Goal: Task Accomplishment & Management: Use online tool/utility

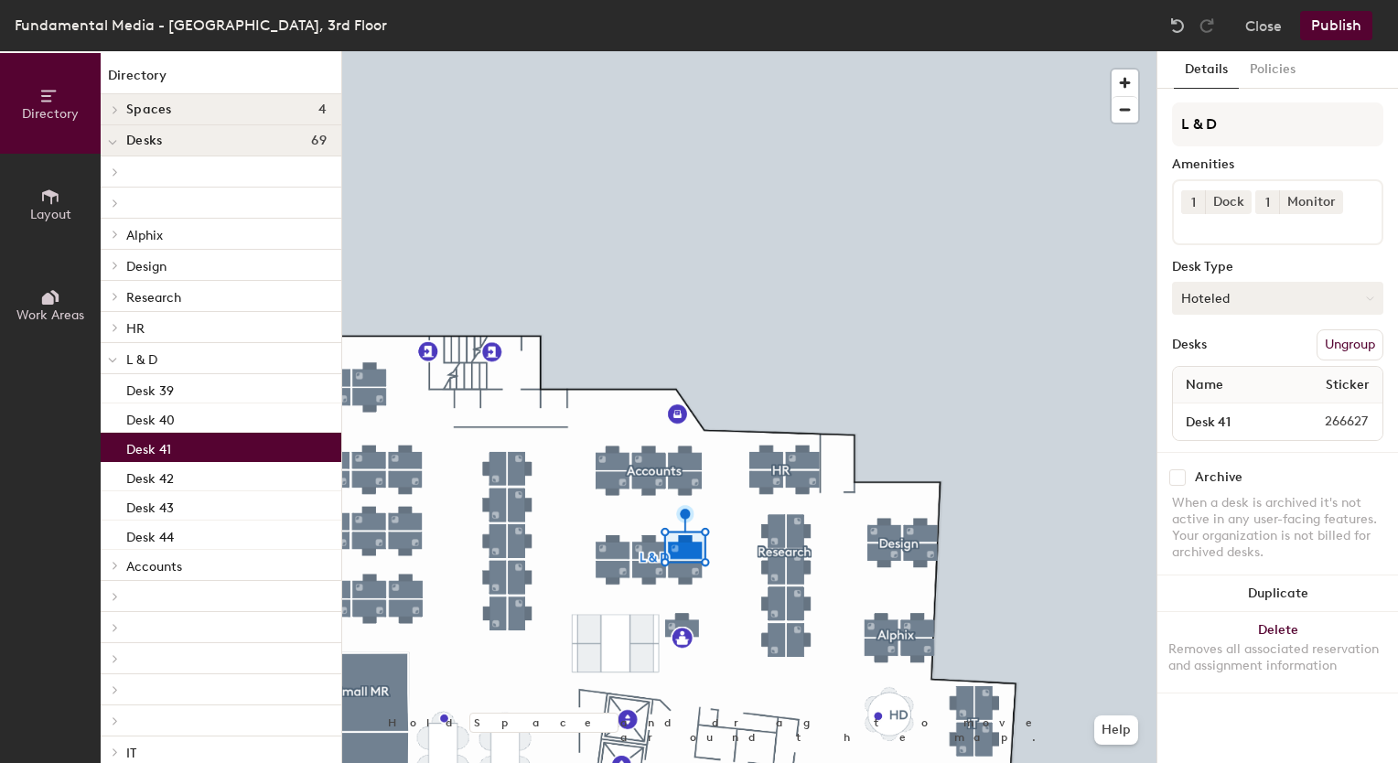
click at [1340, 300] on button "Hoteled" at bounding box center [1277, 298] width 211 height 33
click at [1255, 358] on div "Assigned" at bounding box center [1264, 354] width 183 height 27
click at [1241, 301] on button "Assigned" at bounding box center [1277, 298] width 211 height 33
click at [1212, 351] on div "Assigned" at bounding box center [1264, 354] width 183 height 27
click at [1357, 24] on button "Publish" at bounding box center [1336, 25] width 72 height 29
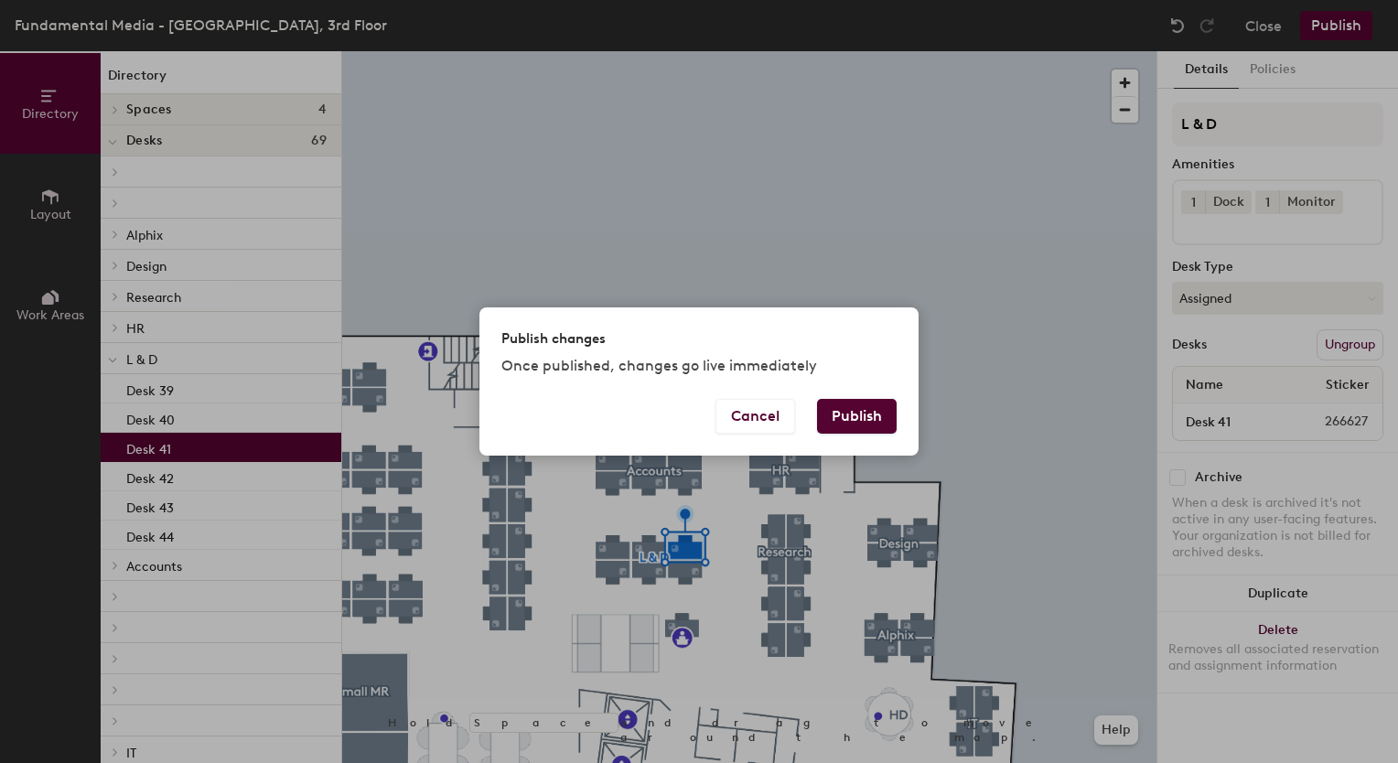
click at [843, 415] on button "Publish" at bounding box center [857, 416] width 80 height 35
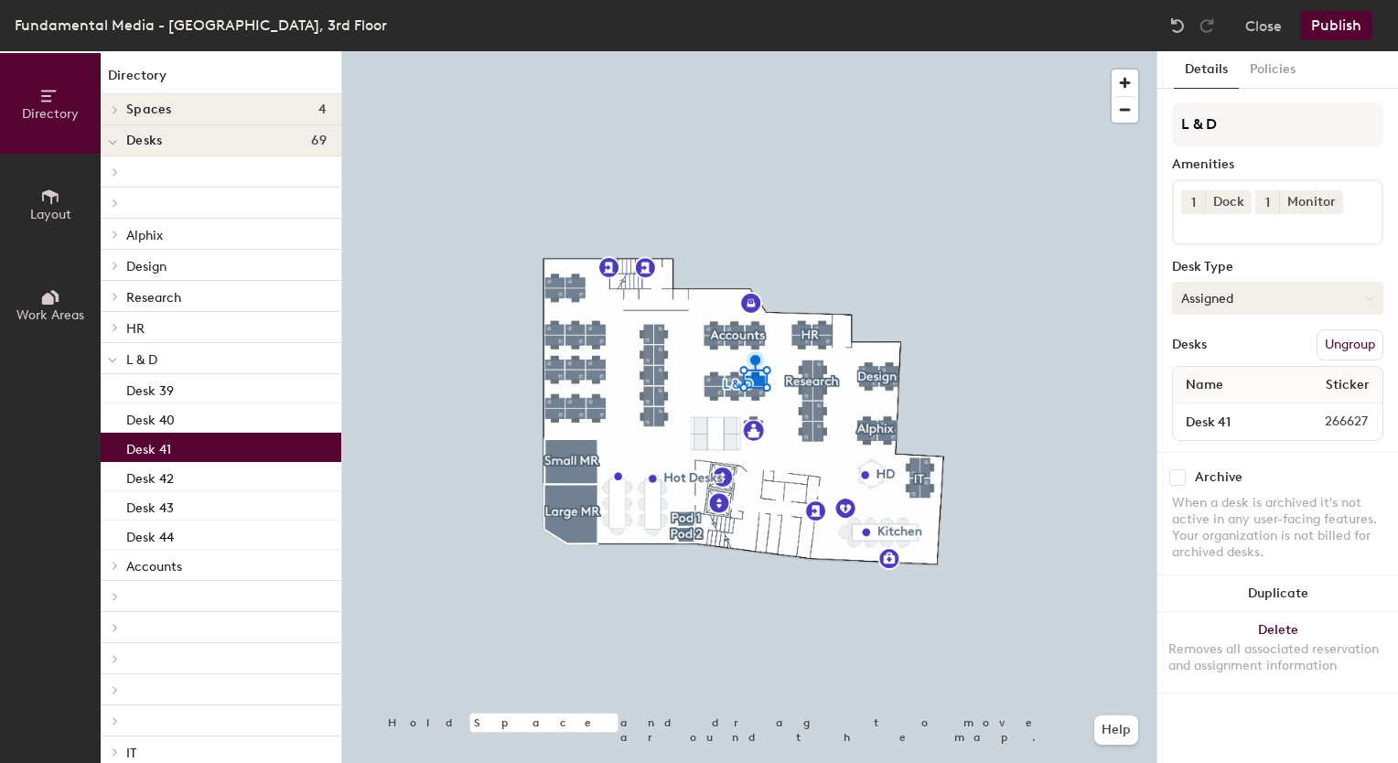
click at [1226, 296] on button "Assigned" at bounding box center [1277, 298] width 211 height 33
click at [1213, 411] on div "Hoteled" at bounding box center [1264, 409] width 183 height 27
click at [1350, 27] on button "Publish" at bounding box center [1336, 25] width 72 height 29
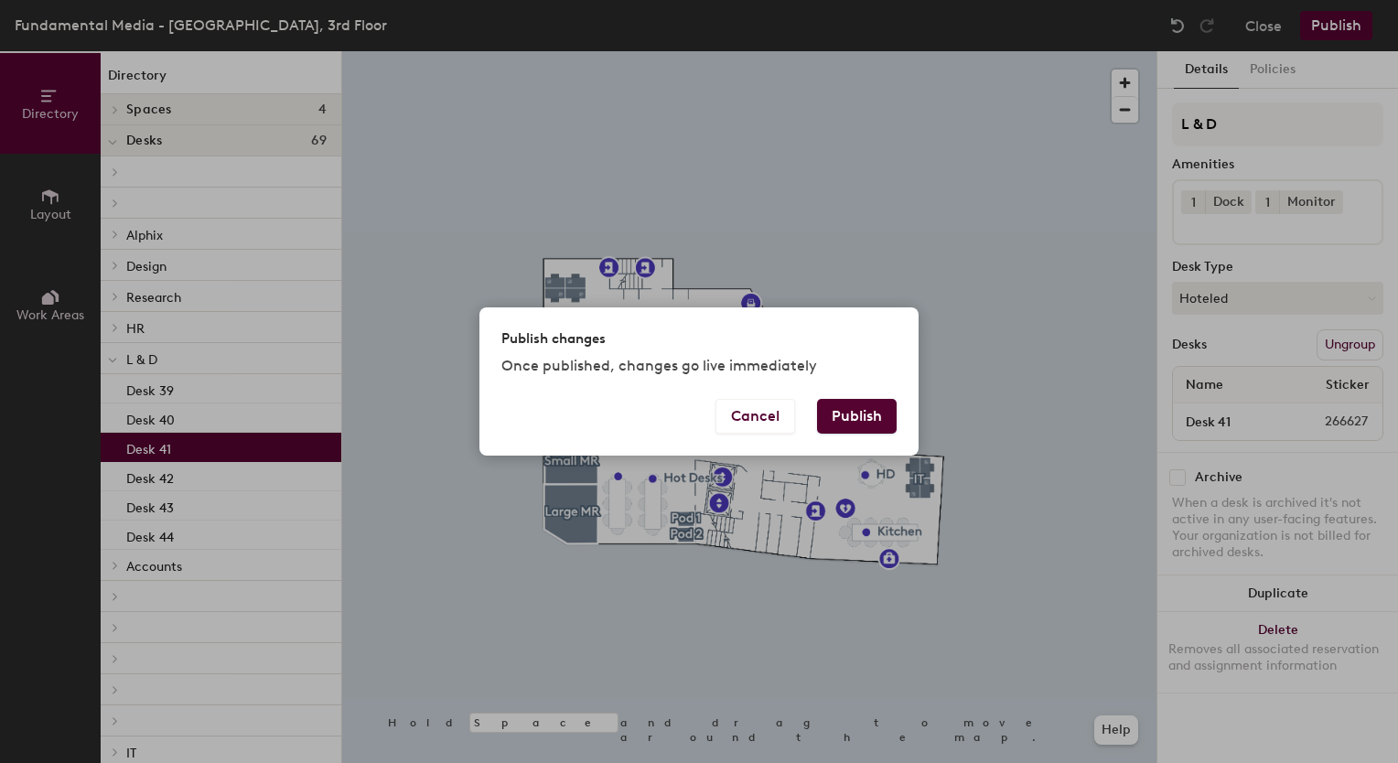
click at [839, 408] on button "Publish" at bounding box center [857, 416] width 80 height 35
